Goal: Task Accomplishment & Management: Use online tool/utility

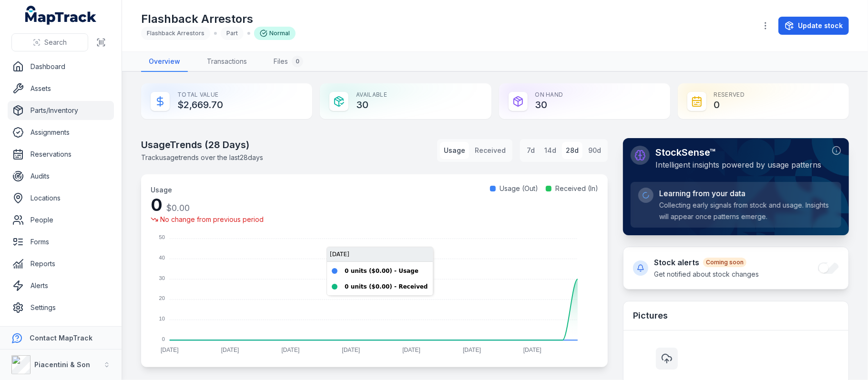
scroll to position [127, 0]
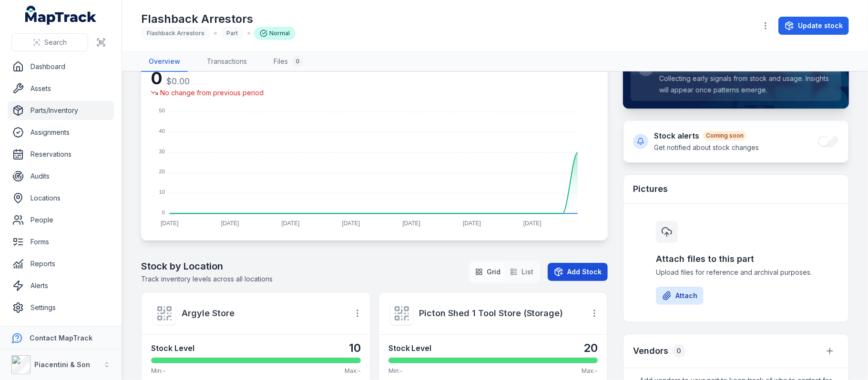
click at [562, 272] on button "Add Stock" at bounding box center [578, 272] width 60 height 18
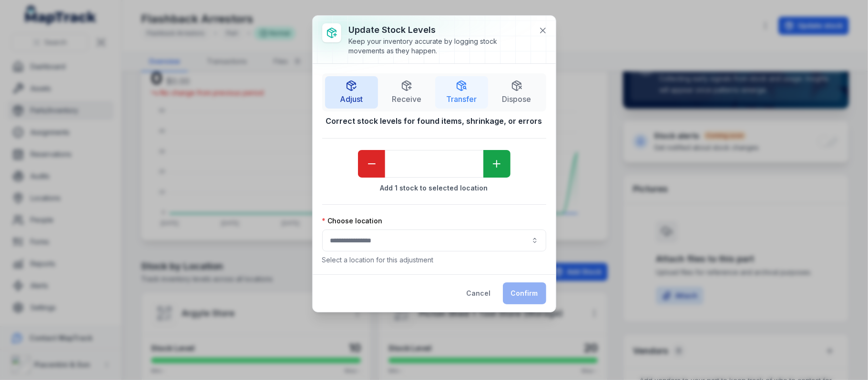
click at [463, 90] on icon "button" at bounding box center [461, 85] width 11 height 11
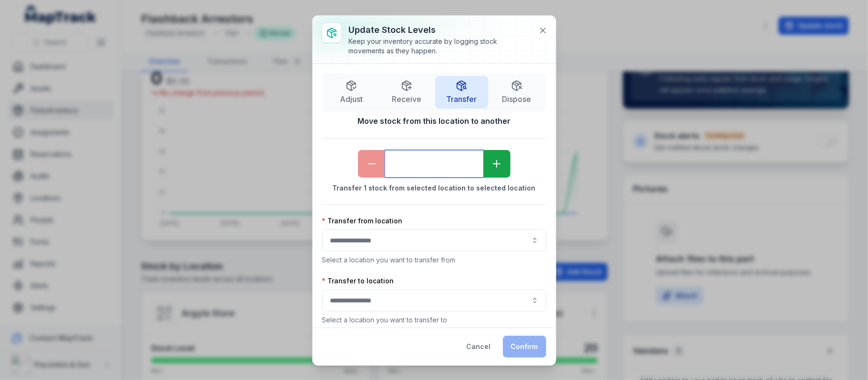
click at [431, 164] on input "*" at bounding box center [434, 164] width 98 height 28
type input "*"
click at [415, 256] on p "Select a location you want to transfer from" at bounding box center [434, 260] width 224 height 10
click at [414, 240] on button "button" at bounding box center [434, 241] width 224 height 22
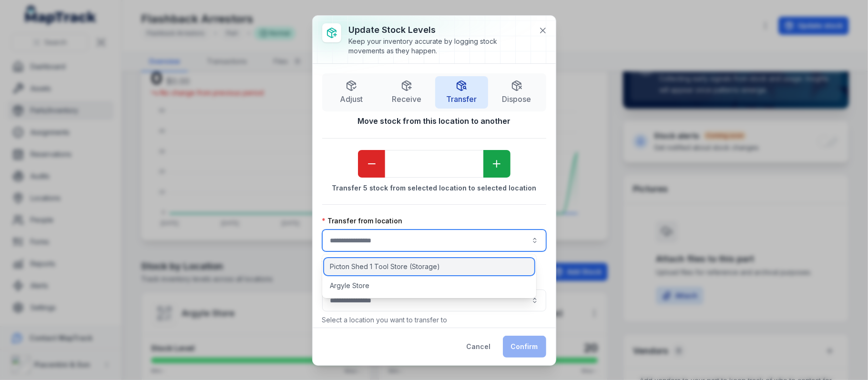
click at [437, 269] on span "Picton Shed 1 Tool Store (Storage)" at bounding box center [385, 267] width 110 height 10
type input "**********"
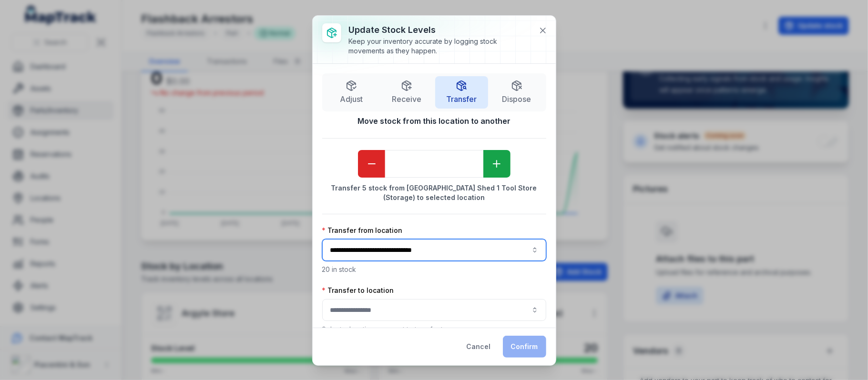
click at [397, 303] on button "button" at bounding box center [434, 310] width 224 height 22
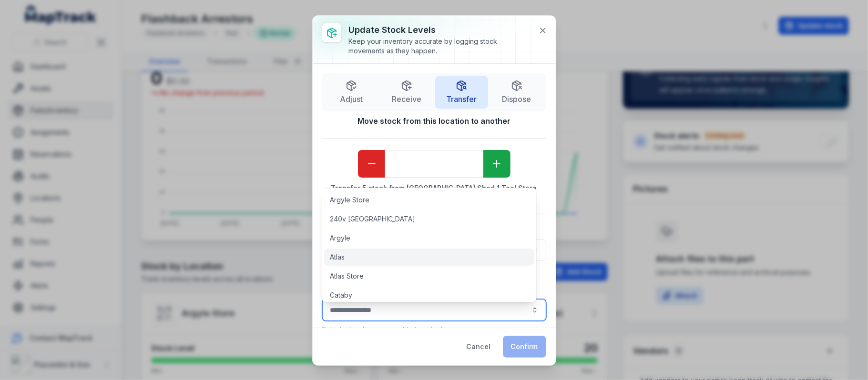
scroll to position [63, 0]
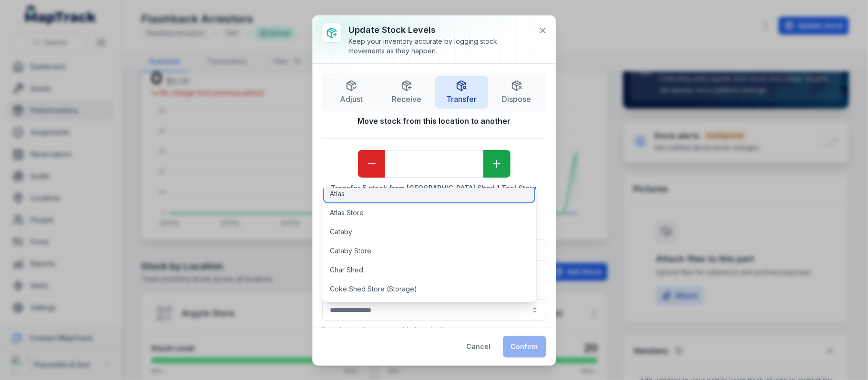
click at [384, 191] on div "Atlas" at bounding box center [429, 193] width 210 height 17
type input "*****"
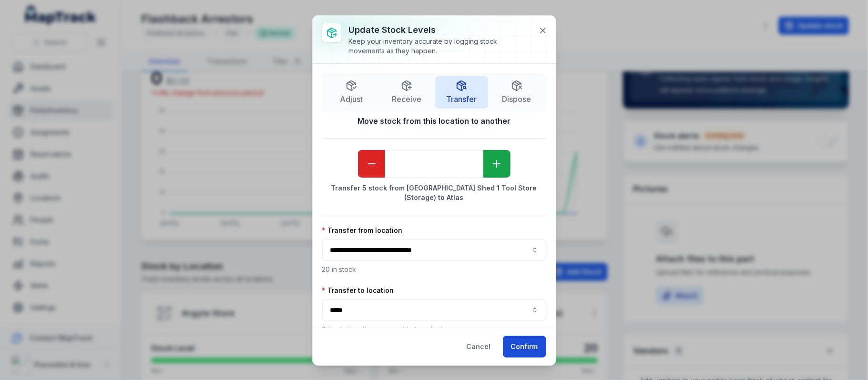
click at [523, 351] on button "Confirm" at bounding box center [524, 347] width 43 height 22
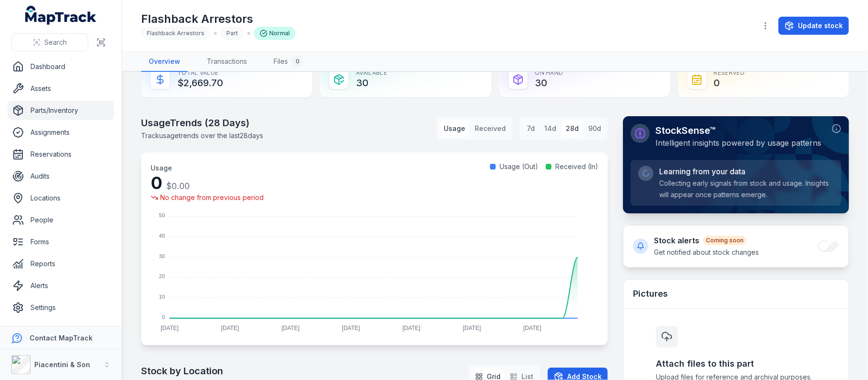
scroll to position [0, 0]
